Goal: Task Accomplishment & Management: Complete application form

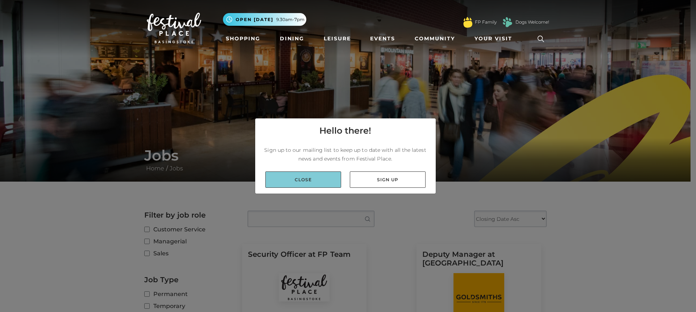
click at [277, 179] on link "Close" at bounding box center [303, 179] width 76 height 16
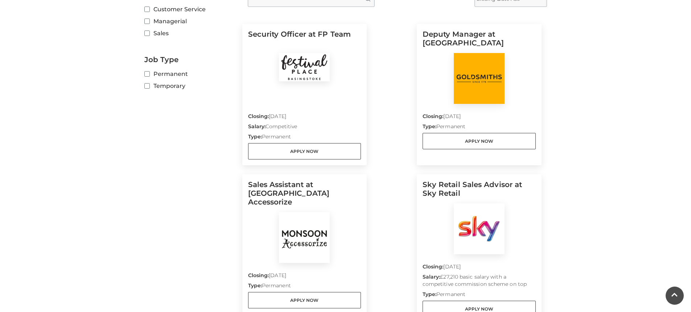
scroll to position [218, 0]
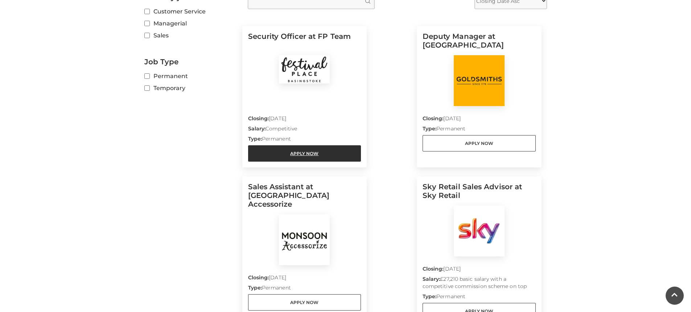
click at [312, 152] on link "Apply Now" at bounding box center [304, 153] width 113 height 16
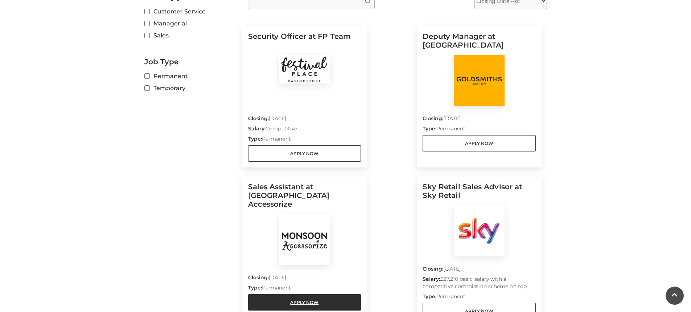
click at [318, 294] on link "Apply Now" at bounding box center [304, 302] width 113 height 16
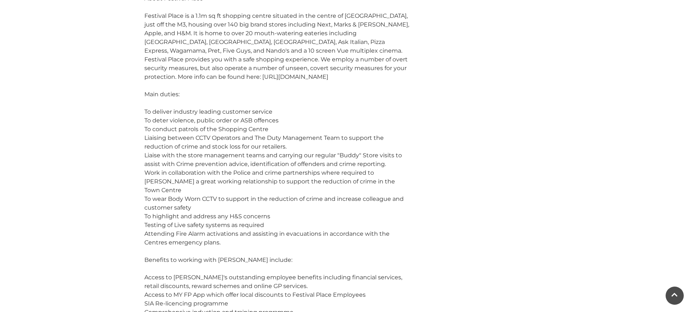
scroll to position [326, 0]
